Goal: Information Seeking & Learning: Compare options

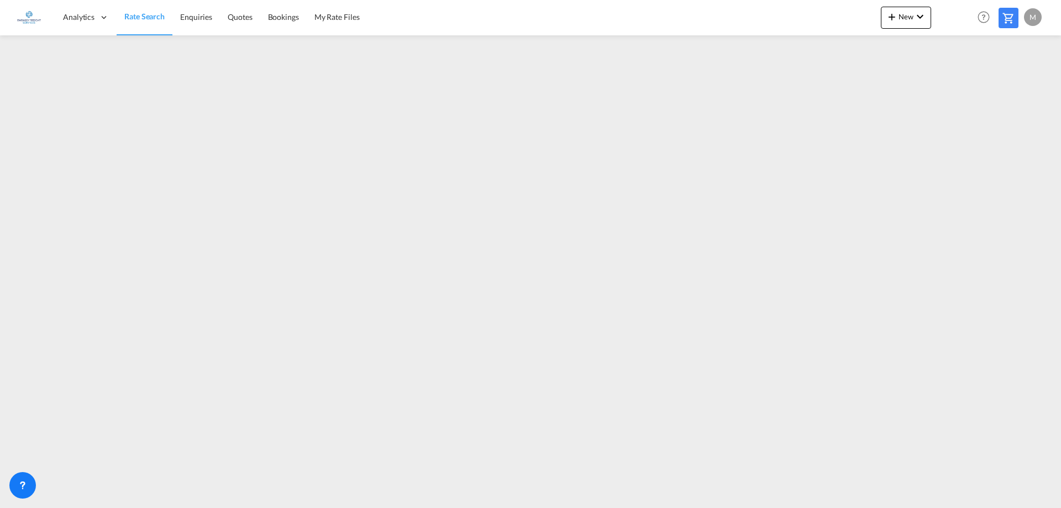
click at [146, 19] on span "Rate Search" at bounding box center [144, 16] width 40 height 9
click at [146, 17] on span "Rate Search" at bounding box center [144, 16] width 40 height 9
